Goal: Information Seeking & Learning: Check status

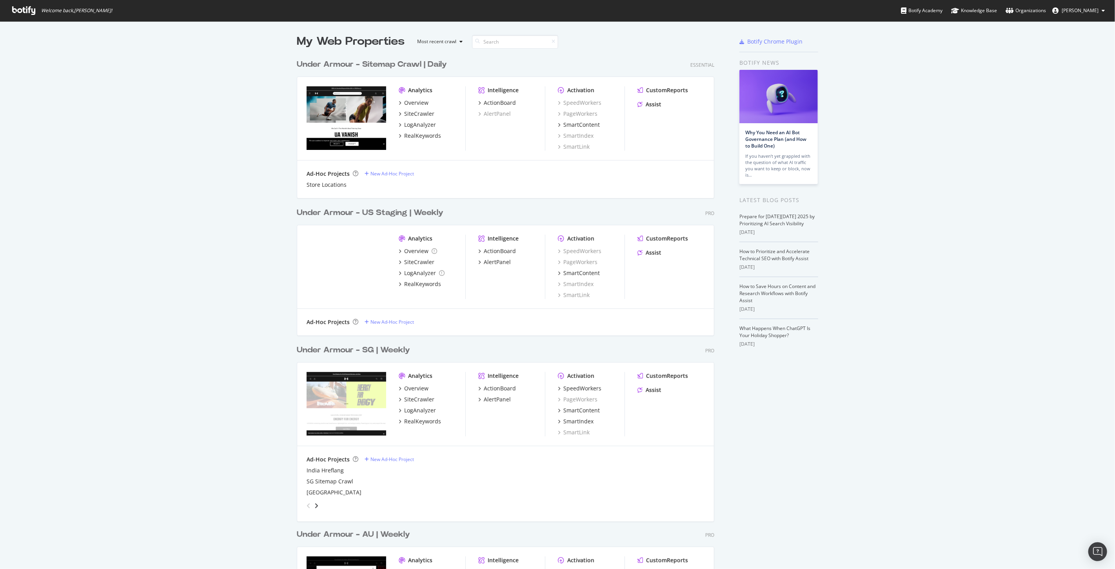
scroll to position [562, 1102]
